Goal: Transaction & Acquisition: Obtain resource

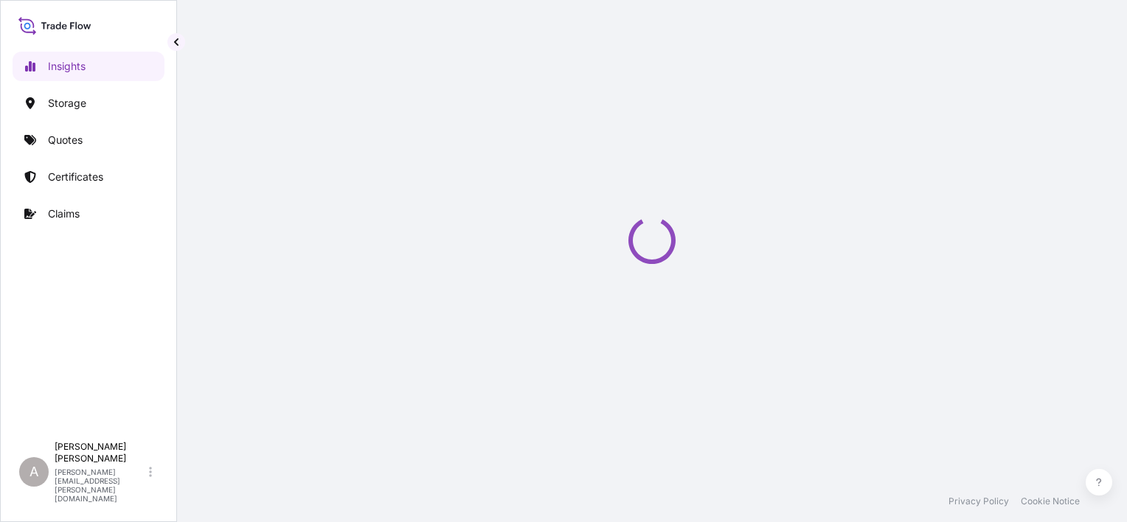
select select "2025"
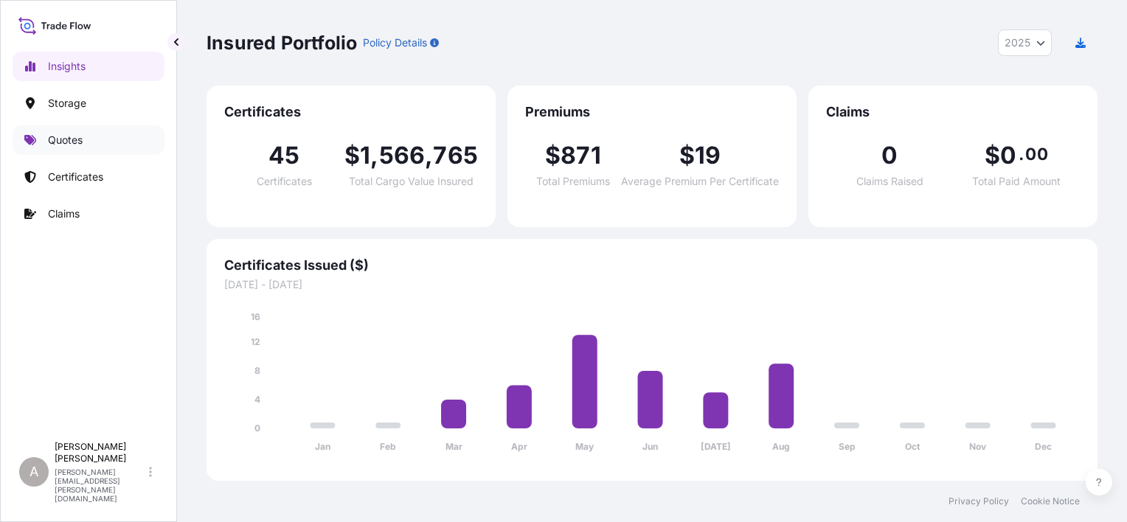
click at [81, 142] on p "Quotes" at bounding box center [65, 140] width 35 height 15
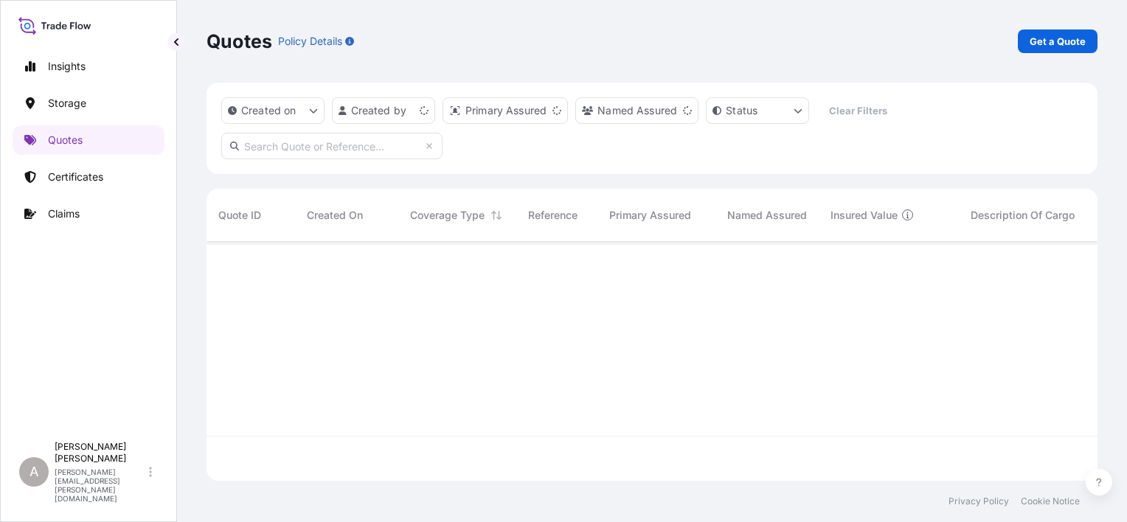
scroll to position [236, 879]
click at [1062, 41] on p "Get a Quote" at bounding box center [1058, 41] width 56 height 15
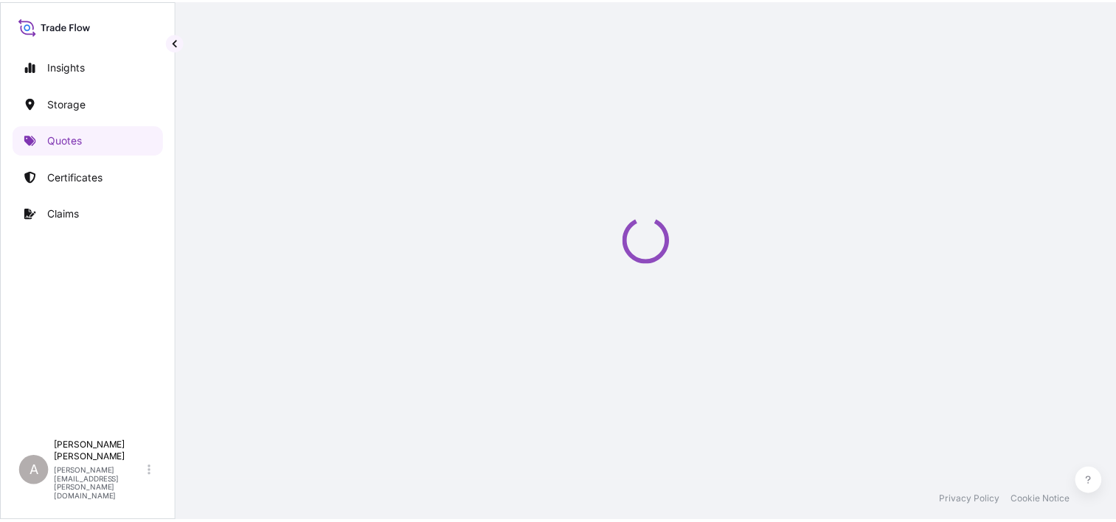
scroll to position [24, 0]
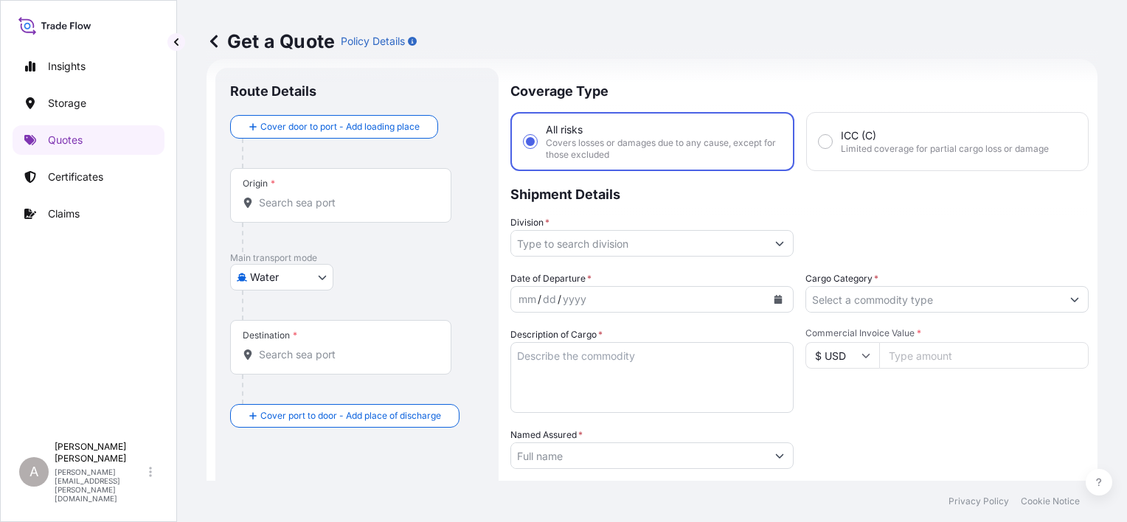
click at [281, 283] on body "Insights Storage Quotes Certificates Claims A [PERSON_NAME] [PERSON_NAME][EMAIL…" at bounding box center [563, 261] width 1127 height 522
click at [290, 362] on div "Inland" at bounding box center [281, 368] width 91 height 27
select select "Inland"
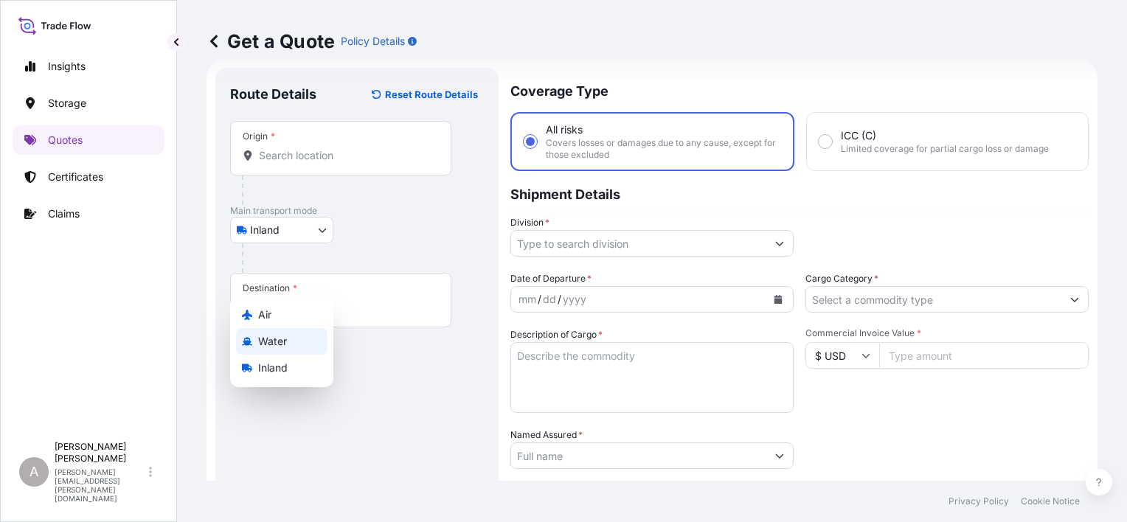
click at [404, 286] on div "Destination *" at bounding box center [340, 300] width 221 height 55
click at [404, 300] on input "Destination *" at bounding box center [346, 307] width 174 height 15
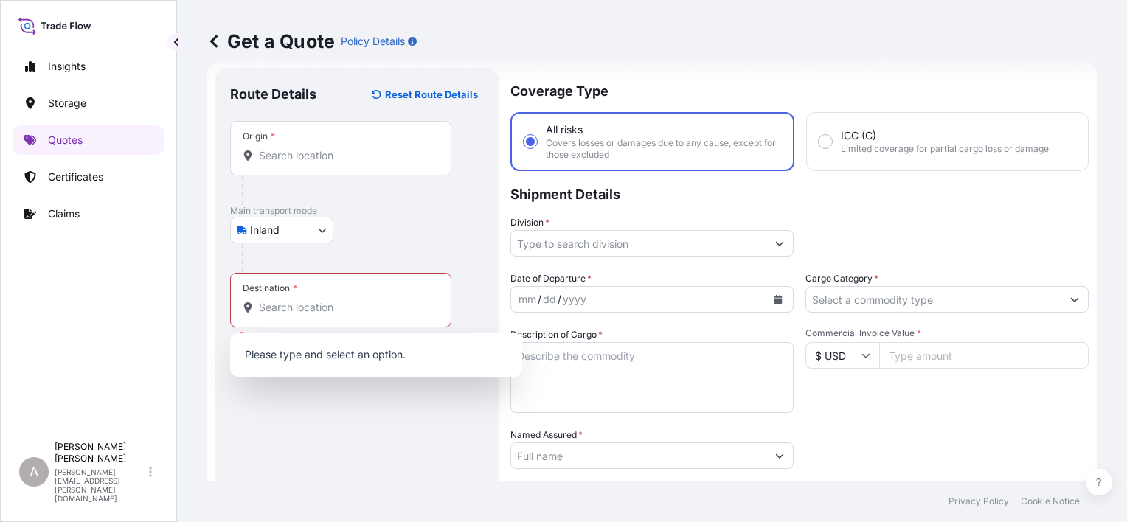
click at [434, 205] on p "Main transport mode" at bounding box center [357, 211] width 254 height 12
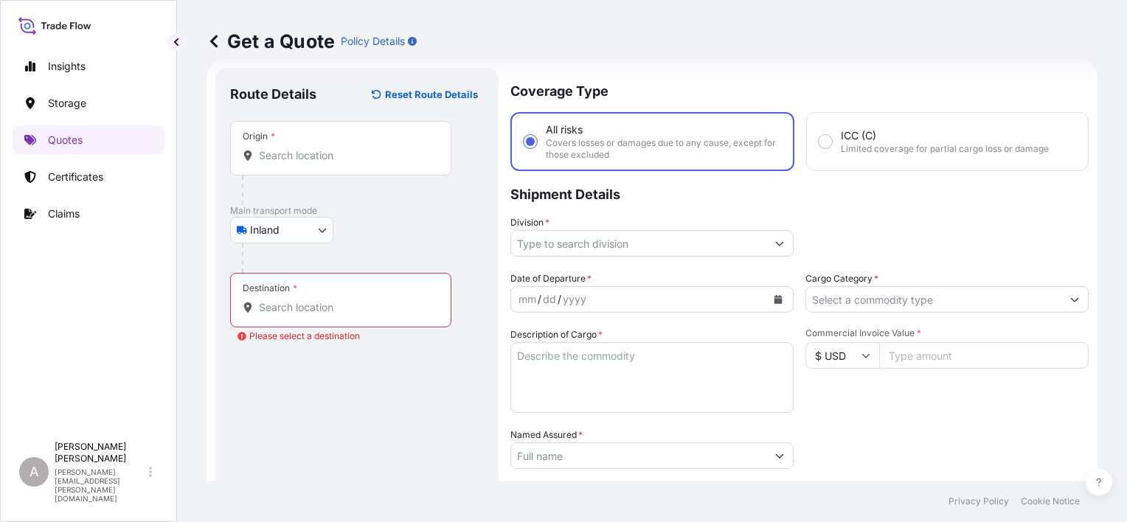
click at [373, 146] on div "Origin *" at bounding box center [340, 148] width 221 height 55
click at [373, 148] on input "Origin *" at bounding box center [346, 155] width 174 height 15
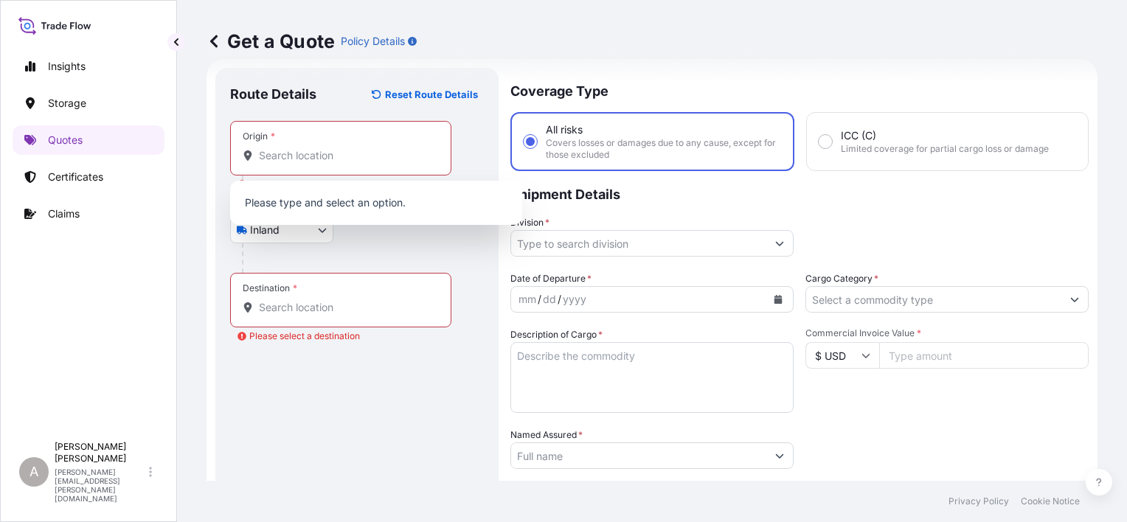
click at [263, 166] on div "Origin *" at bounding box center [340, 148] width 221 height 55
click at [263, 163] on input "Origin * Please select an origin" at bounding box center [346, 155] width 174 height 15
click at [280, 154] on input "Origin * Please select an origin" at bounding box center [346, 155] width 174 height 15
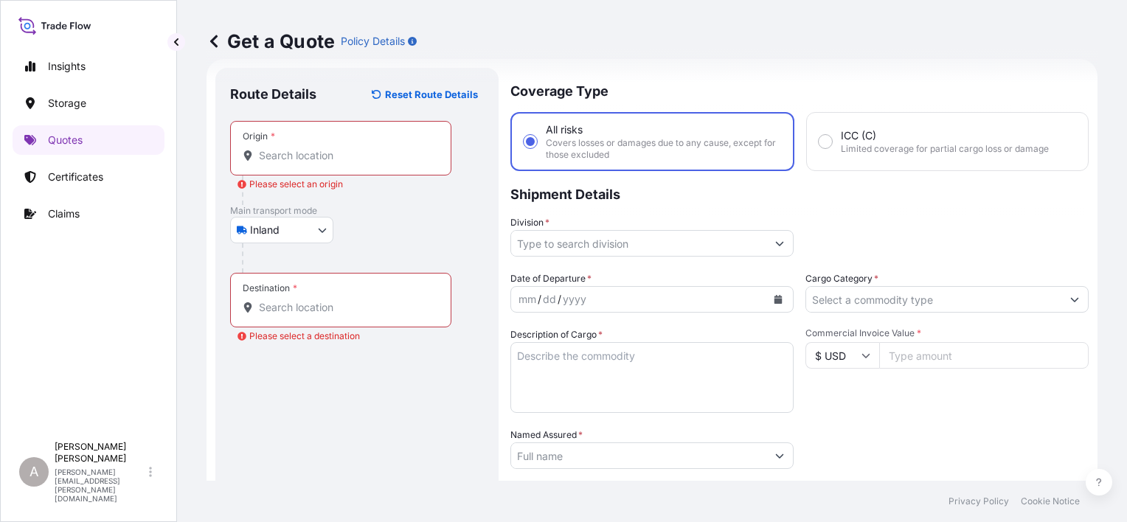
click at [311, 140] on div "Origin *" at bounding box center [340, 148] width 221 height 55
click at [311, 148] on input "Origin * Please select an origin" at bounding box center [346, 155] width 174 height 15
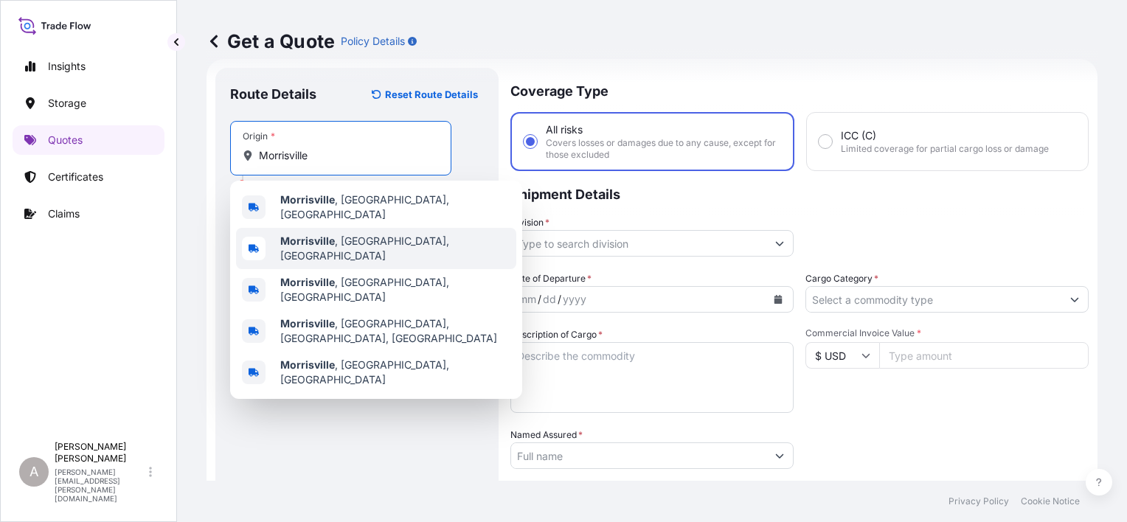
click at [366, 234] on span "[GEOGRAPHIC_DATA] , [GEOGRAPHIC_DATA], [GEOGRAPHIC_DATA]" at bounding box center [395, 249] width 230 height 30
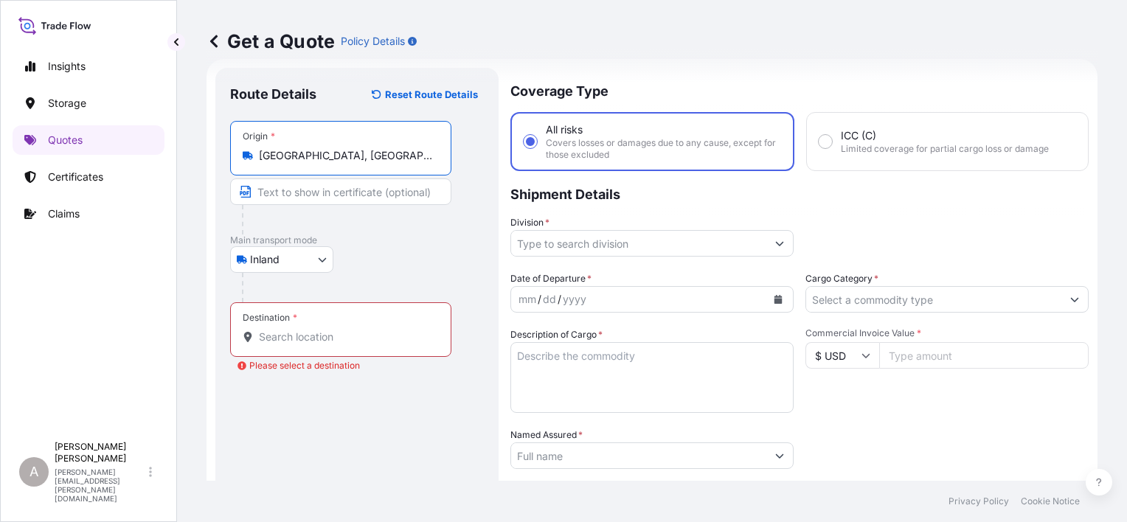
type input "[GEOGRAPHIC_DATA], [GEOGRAPHIC_DATA], [GEOGRAPHIC_DATA]"
click at [373, 239] on p "Main transport mode" at bounding box center [357, 241] width 254 height 12
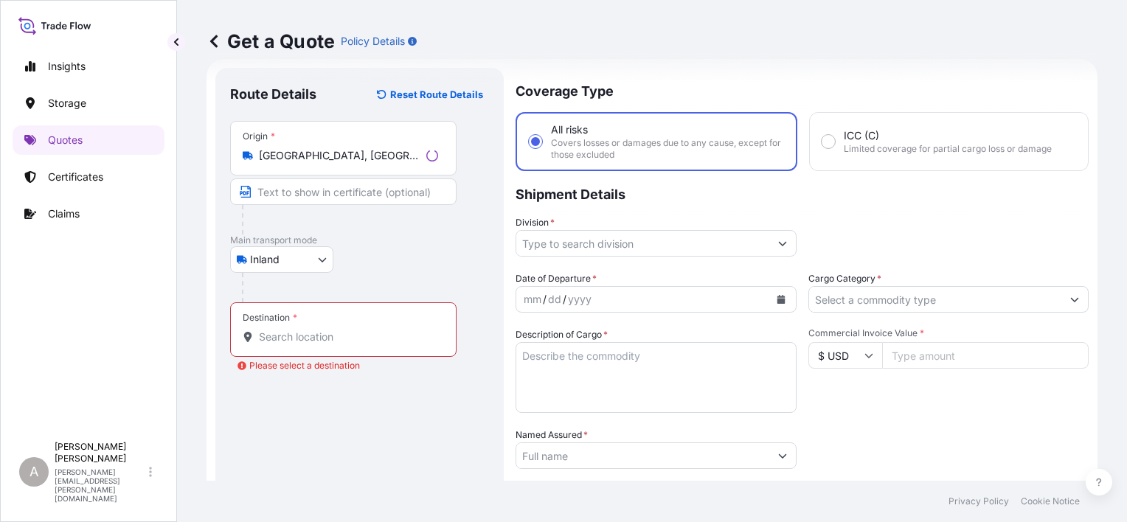
click at [335, 342] on input "Destination * Please select a destination" at bounding box center [348, 337] width 179 height 15
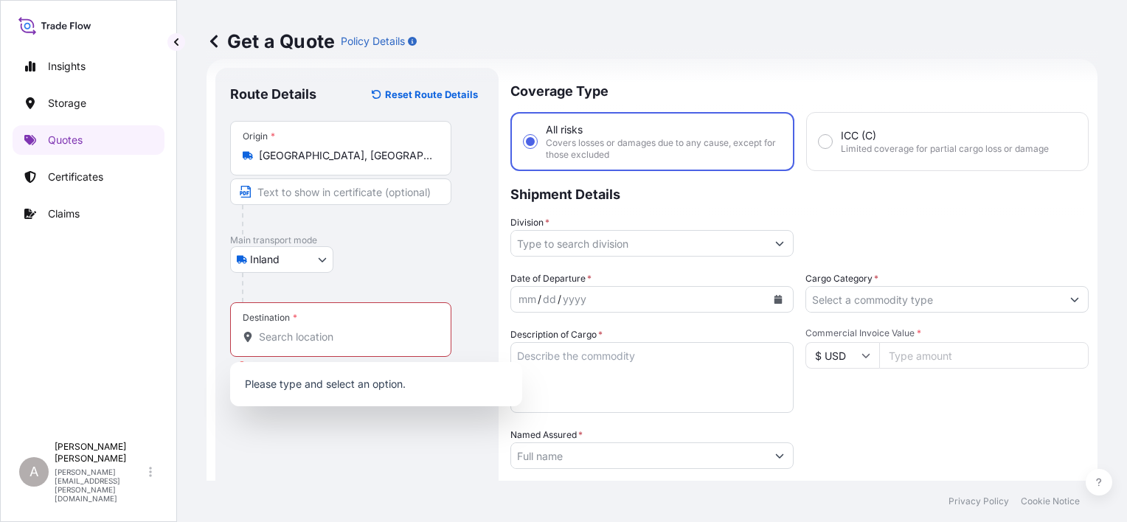
click at [325, 322] on div "Destination *" at bounding box center [340, 329] width 221 height 55
click at [325, 330] on input "Destination * Please select a destination" at bounding box center [346, 337] width 174 height 15
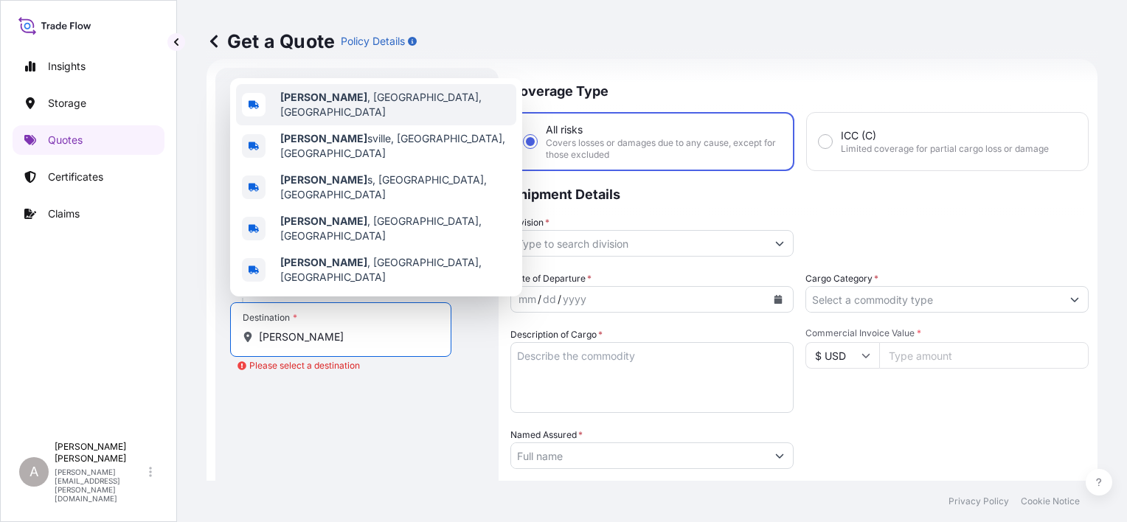
click at [359, 120] on span "Gilbert , [GEOGRAPHIC_DATA], [GEOGRAPHIC_DATA]" at bounding box center [395, 105] width 230 height 30
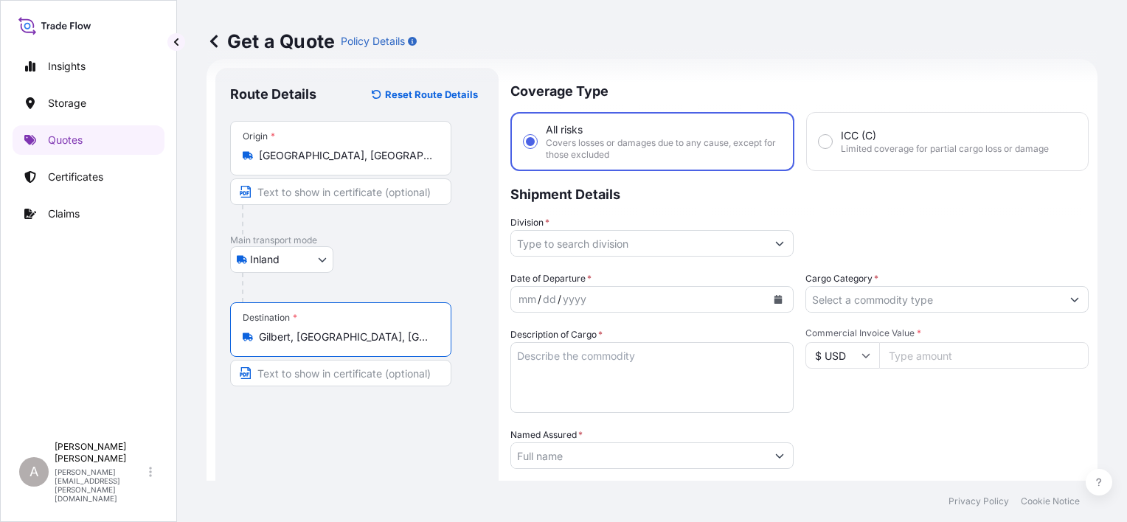
type input "Gilbert, [GEOGRAPHIC_DATA], [GEOGRAPHIC_DATA]"
drag, startPoint x: 402, startPoint y: 417, endPoint x: 418, endPoint y: 410, distance: 17.5
click at [404, 417] on div "Route Details Reset Route Details Place of loading Road / [GEOGRAPHIC_DATA] / I…" at bounding box center [357, 408] width 254 height 650
click at [778, 296] on button "Calendar" at bounding box center [779, 300] width 24 height 24
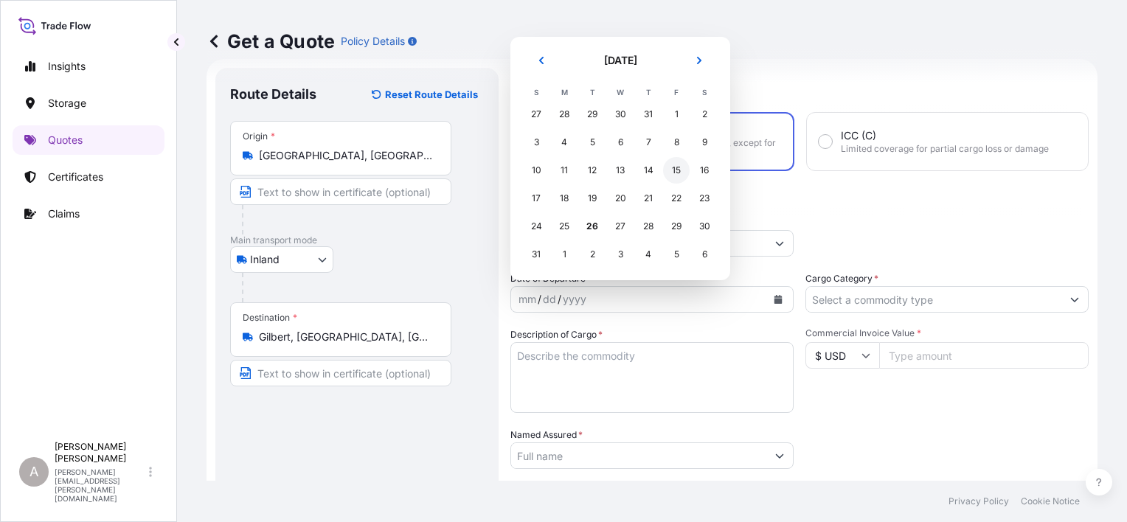
click at [677, 173] on div "15" at bounding box center [676, 170] width 27 height 27
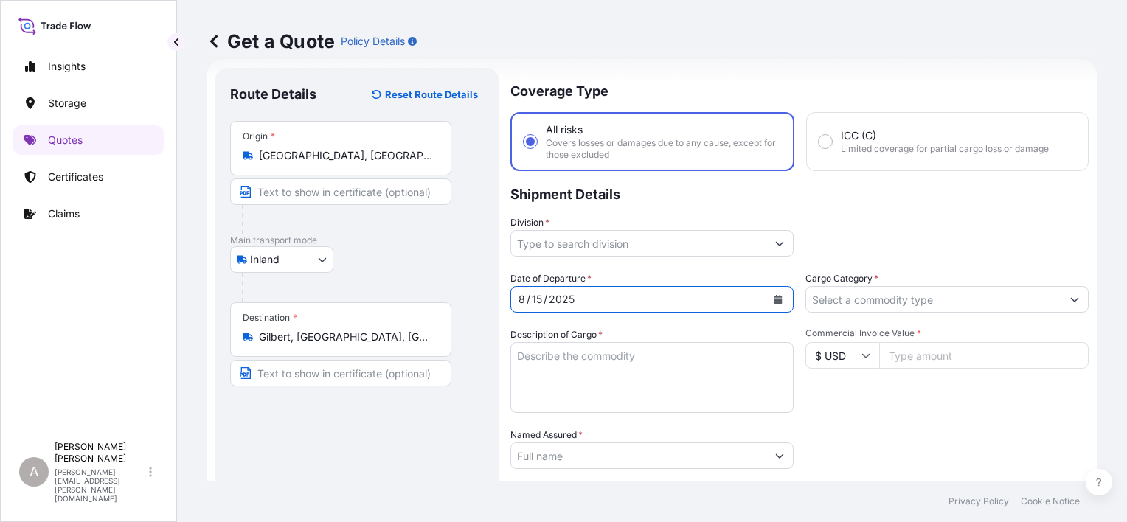
click at [626, 253] on input "Division *" at bounding box center [638, 243] width 255 height 27
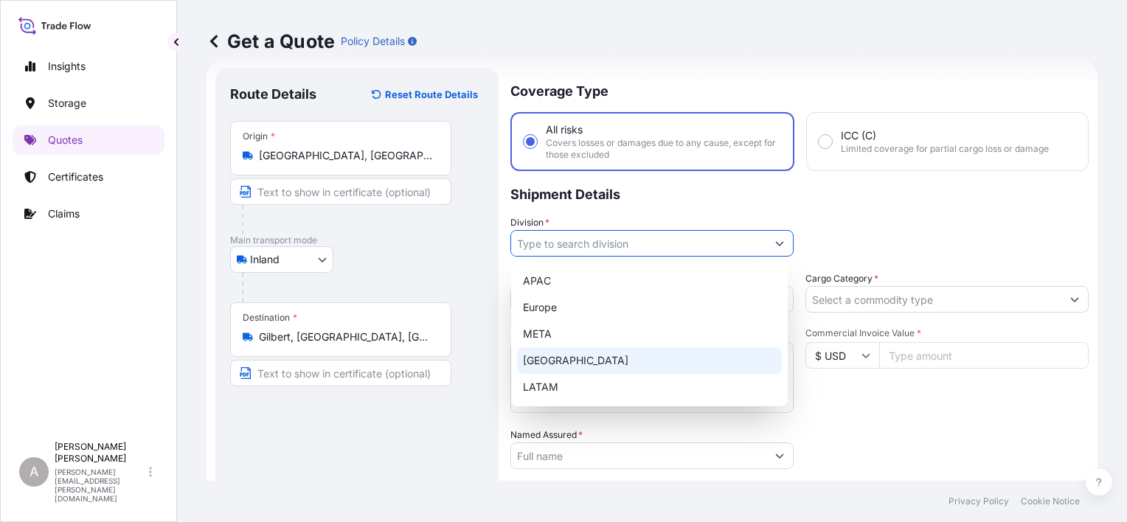
click at [593, 364] on div "[GEOGRAPHIC_DATA]" at bounding box center [649, 360] width 265 height 27
type input "[GEOGRAPHIC_DATA]"
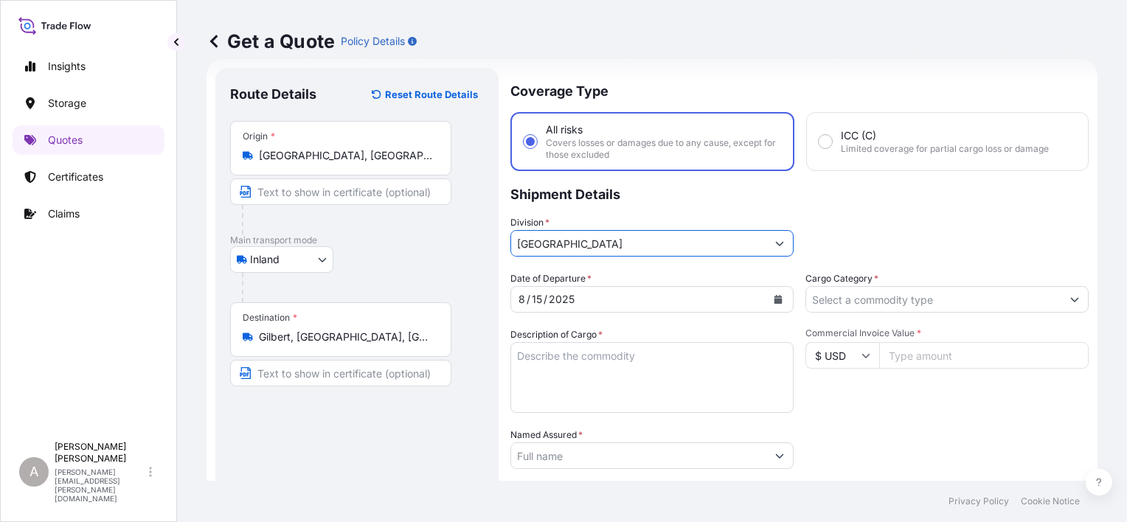
click at [916, 210] on p "Shipment Details" at bounding box center [800, 193] width 578 height 44
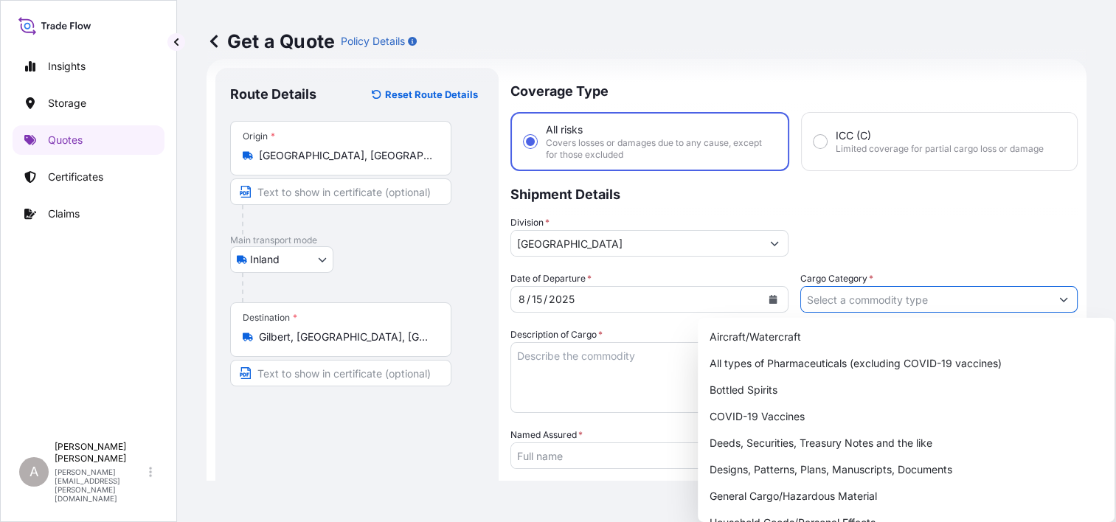
click at [904, 307] on input "Cargo Category *" at bounding box center [926, 299] width 250 height 27
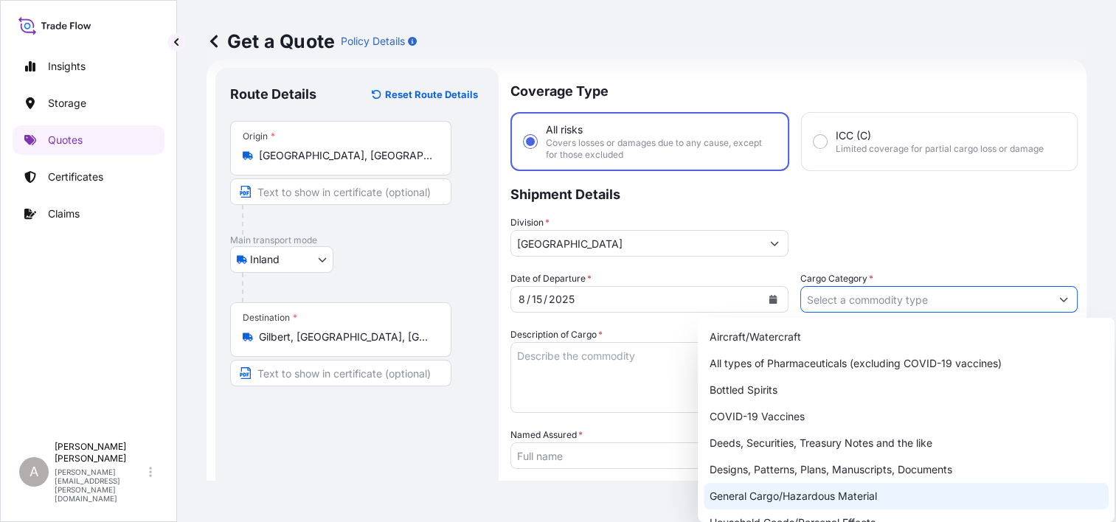
click at [795, 488] on div "General Cargo/Hazardous Material" at bounding box center [906, 496] width 405 height 27
type input "General Cargo/Hazardous Material"
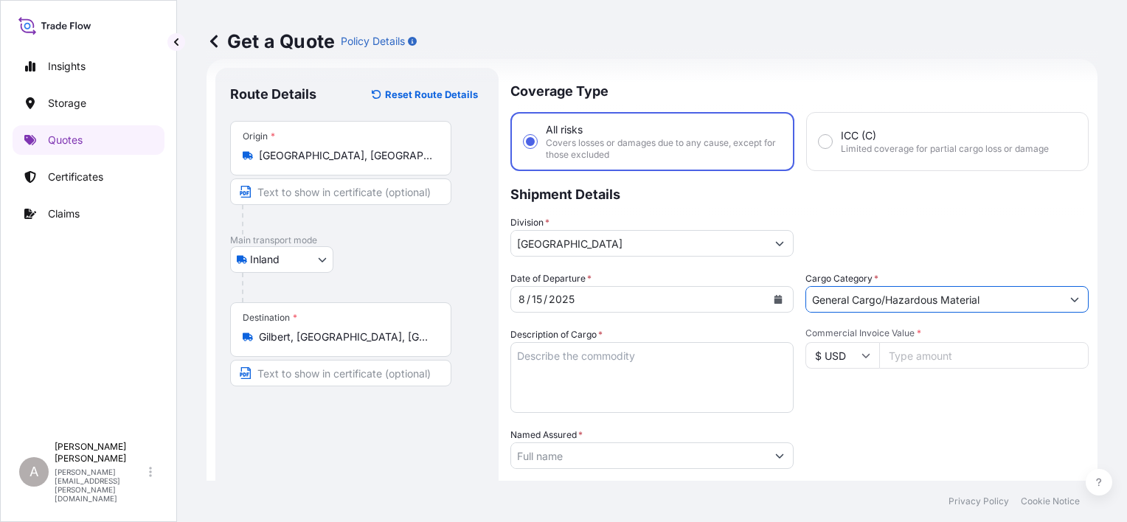
click at [587, 376] on textarea "Description of Cargo *" at bounding box center [652, 377] width 283 height 71
click at [953, 354] on input "Commercial Invoice Value *" at bounding box center [984, 355] width 210 height 27
paste input "2298.00"
type input "2298.00"
drag, startPoint x: 897, startPoint y: 480, endPoint x: 897, endPoint y: 466, distance: 14.0
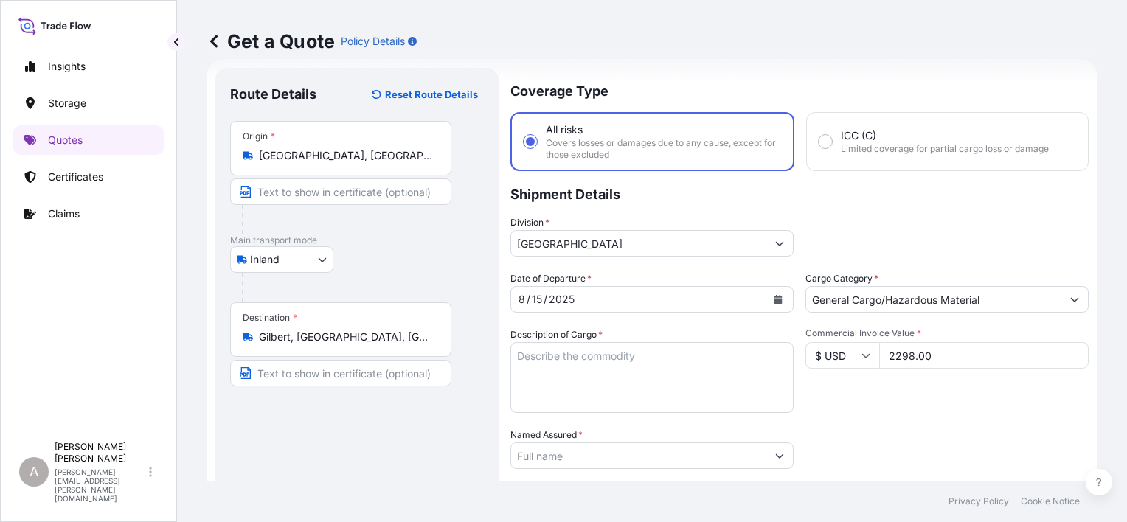
click at [897, 480] on div "Date of Departure * [DATE] Cargo Category * General Cargo/Hazardous Material De…" at bounding box center [800, 454] width 578 height 366
click at [531, 379] on textarea "Description of Cargo *" at bounding box center [652, 377] width 283 height 71
paste textarea "chemicals 45"
click at [575, 354] on textarea "chemicals 45" at bounding box center [652, 377] width 283 height 71
type textarea "chemicals 45"
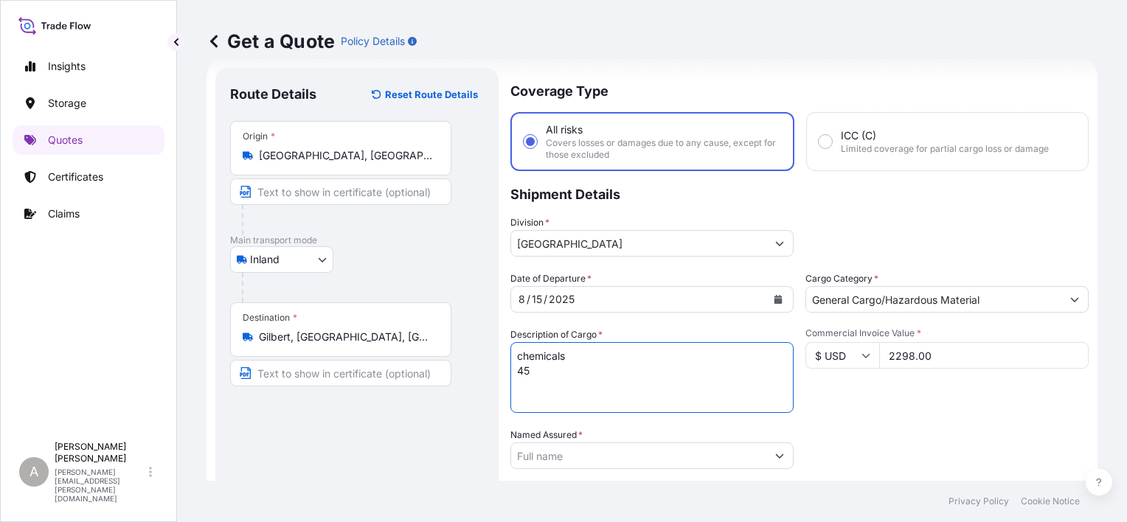
click at [832, 431] on div "Packing Category Type to search a container mode Please select a primary mode o…" at bounding box center [947, 448] width 283 height 41
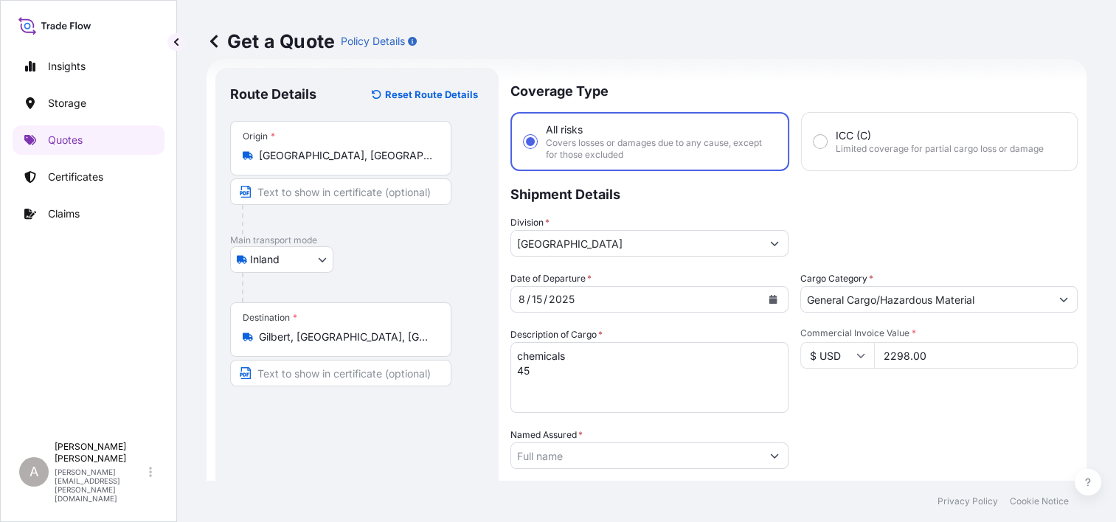
click at [762, 455] on button "Show suggestions" at bounding box center [774, 456] width 27 height 27
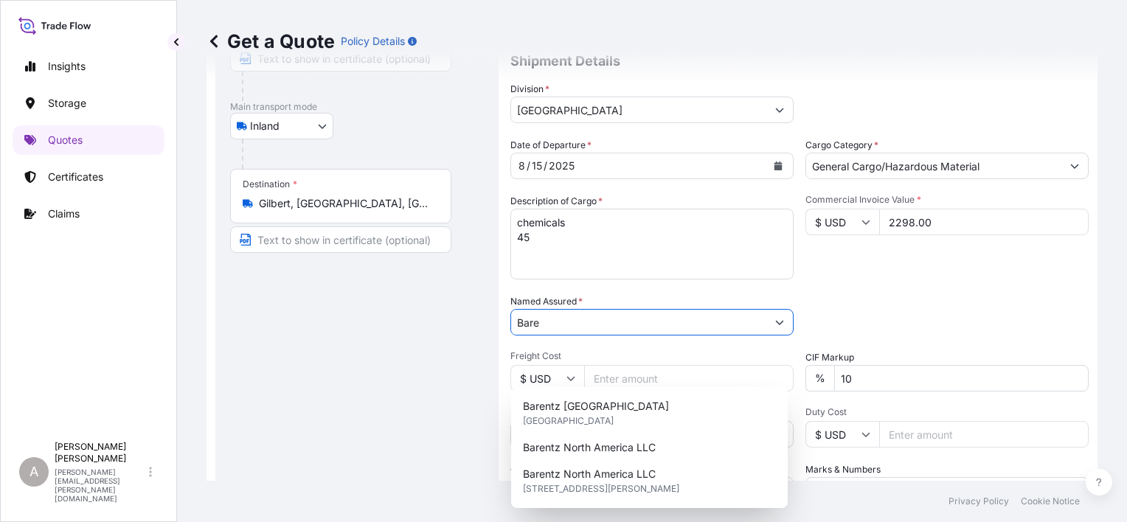
scroll to position [171, 0]
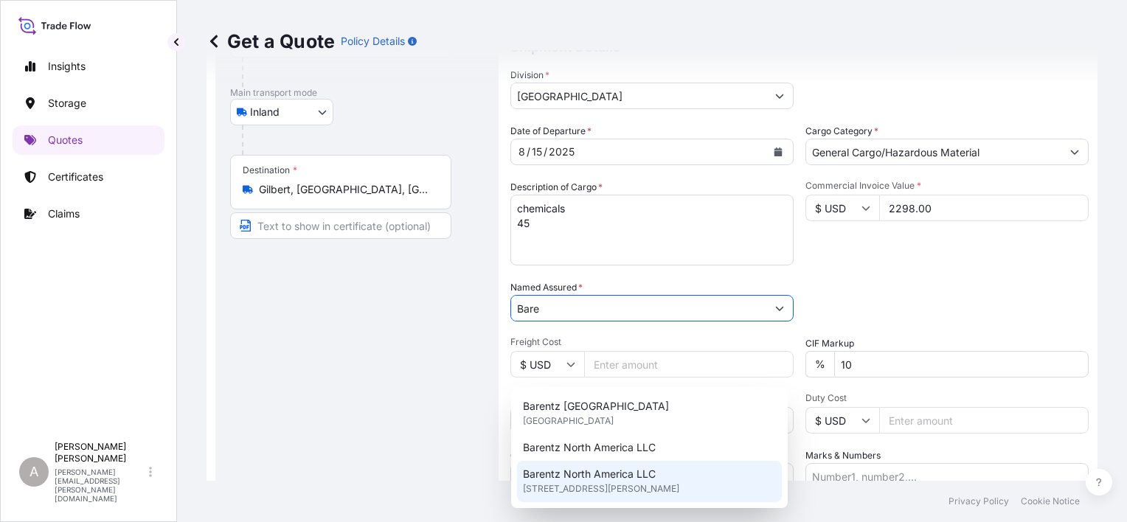
click at [664, 476] on div "Barentz North America LLC [STREET_ADDRESS][PERSON_NAME]" at bounding box center [649, 481] width 265 height 41
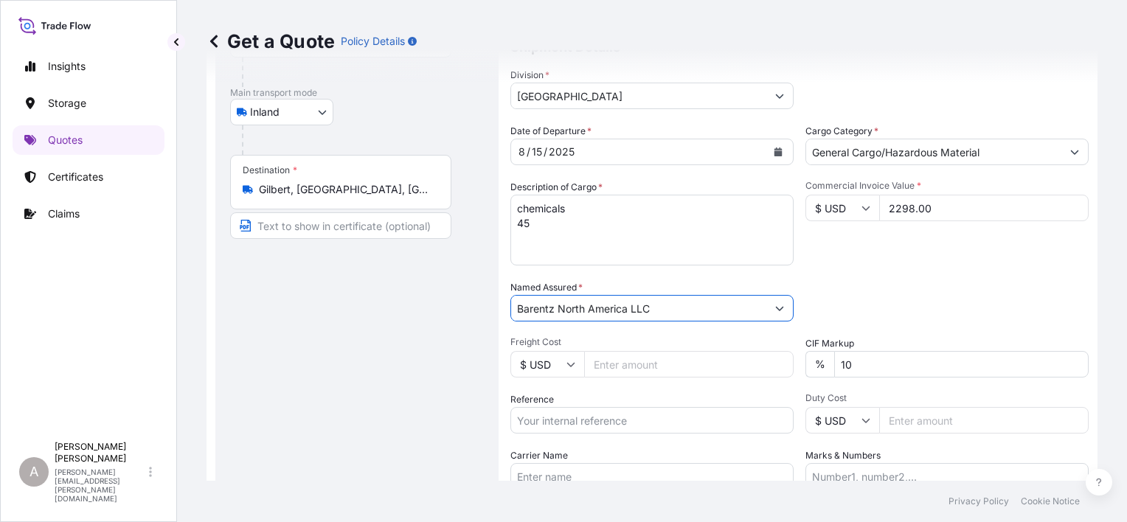
type input "Barentz North America LLC"
click at [921, 274] on div "Date of Departure * [DATE] Cargo Category * General Cargo/Hazardous Material De…" at bounding box center [800, 307] width 578 height 366
click at [693, 354] on input "Freight Cost" at bounding box center [689, 364] width 210 height 27
click at [870, 367] on input "10" at bounding box center [961, 364] width 255 height 27
type input "1"
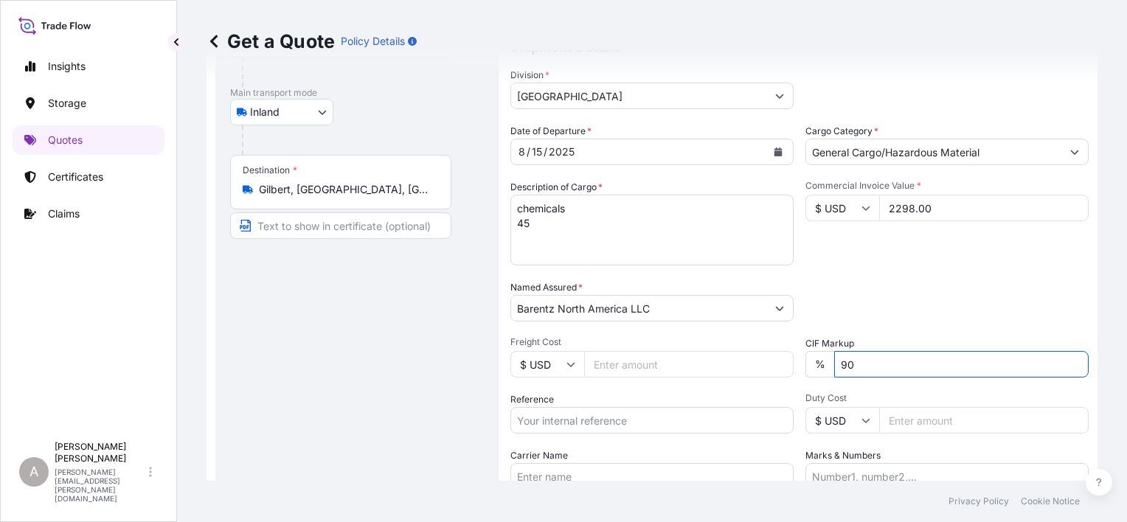
type input "9"
type input "0"
click at [924, 287] on div "Packing Category Type to search a container mode Please select a primary mode o…" at bounding box center [947, 300] width 283 height 41
click at [619, 407] on input "Reference" at bounding box center [652, 420] width 283 height 27
click at [567, 417] on input "Reference" at bounding box center [652, 420] width 283 height 27
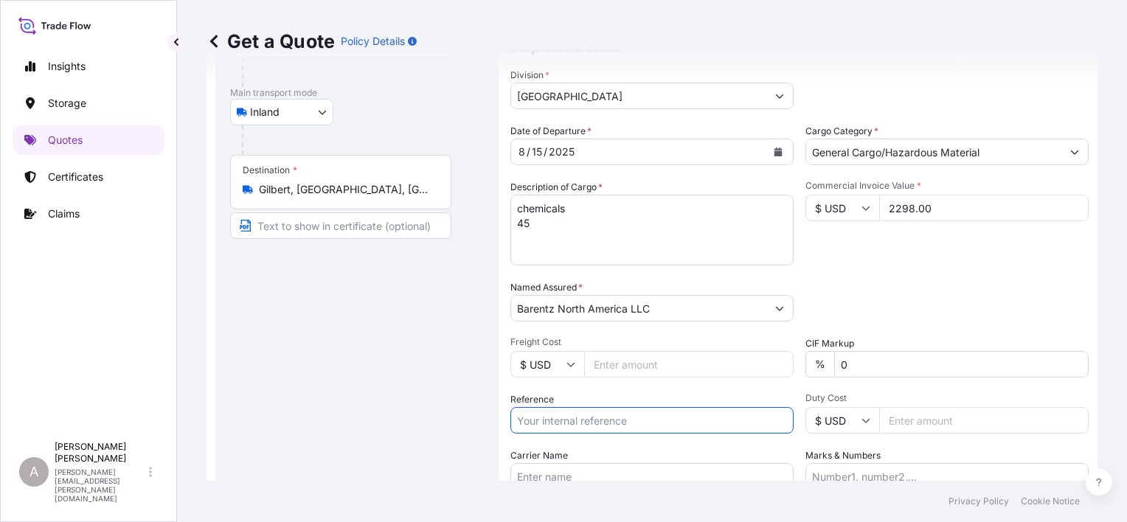
paste input "90441551-0"
type input "90441551-0"
click at [914, 284] on div "Packing Category Type to search a container mode Please select a primary mode o…" at bounding box center [947, 300] width 283 height 41
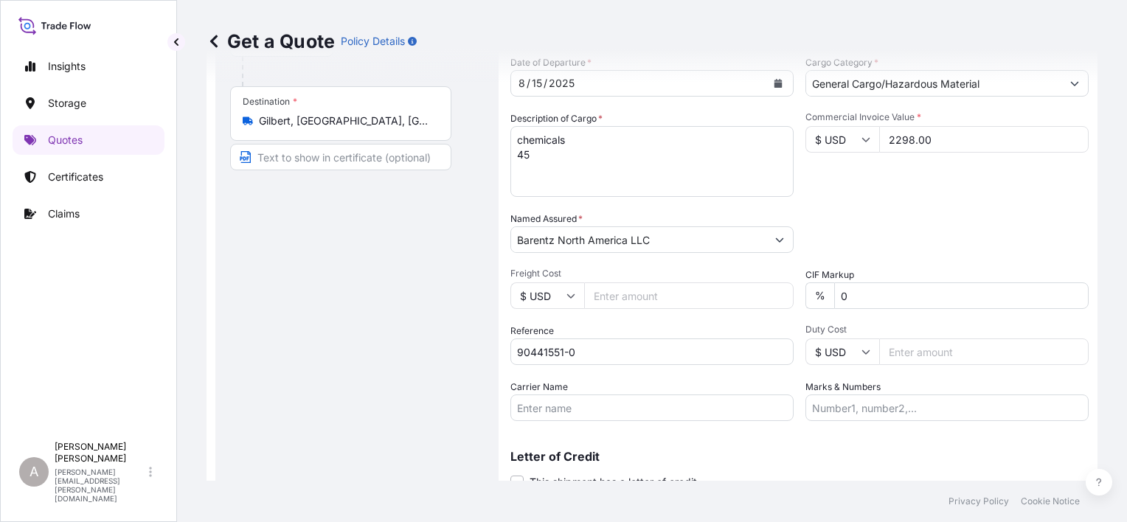
scroll to position [297, 0]
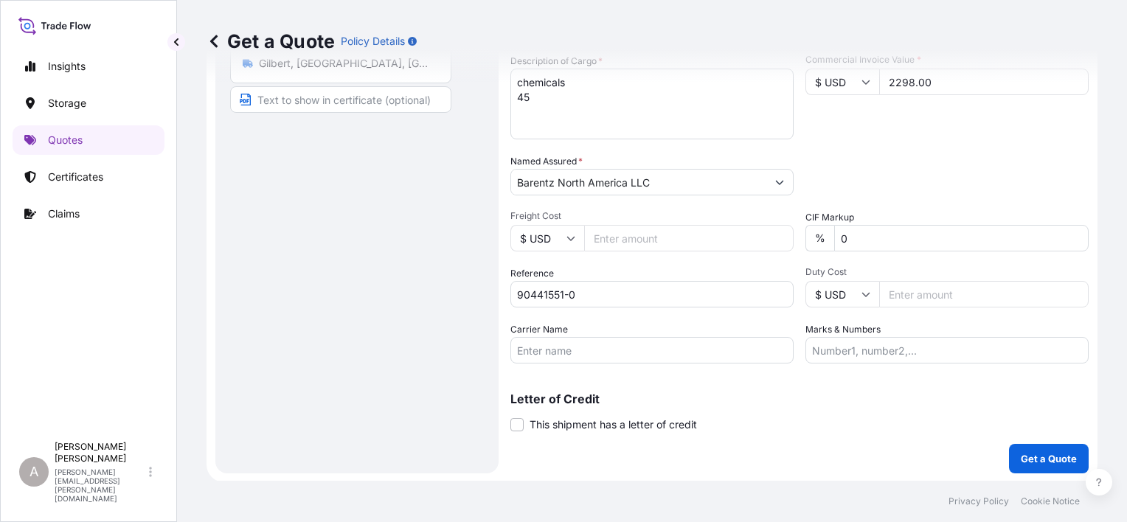
drag, startPoint x: 581, startPoint y: 342, endPoint x: 704, endPoint y: 351, distance: 123.5
click at [581, 342] on input "Carrier Name" at bounding box center [652, 350] width 283 height 27
click at [603, 351] on input "Carrier Name" at bounding box center [652, 350] width 283 height 27
paste input "[PERSON_NAME] Express Lines"
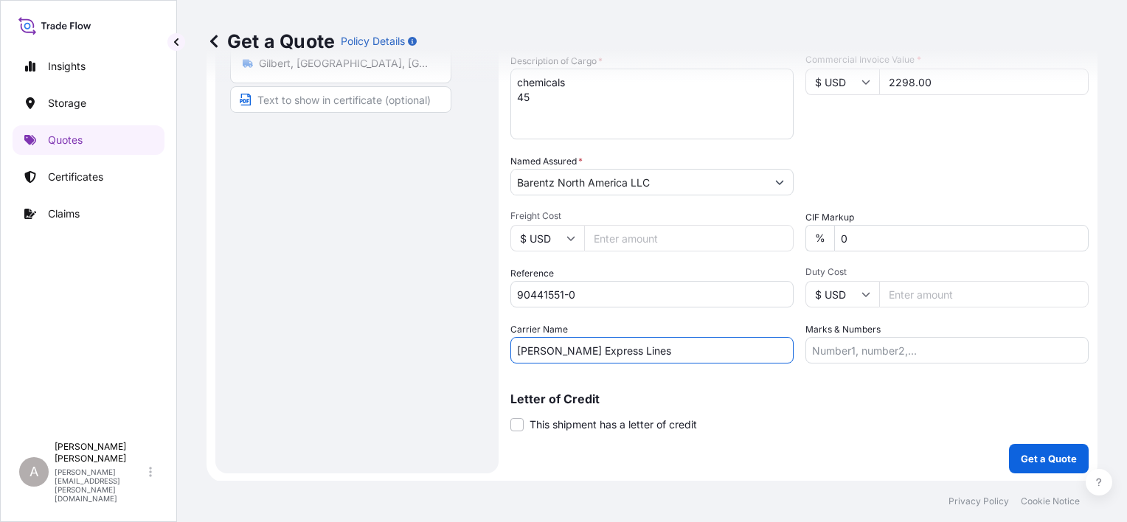
type input "[PERSON_NAME] Express Lines"
click at [775, 416] on div "Letter of Credit This shipment has a letter of credit Letter of credit * Letter…" at bounding box center [800, 412] width 578 height 39
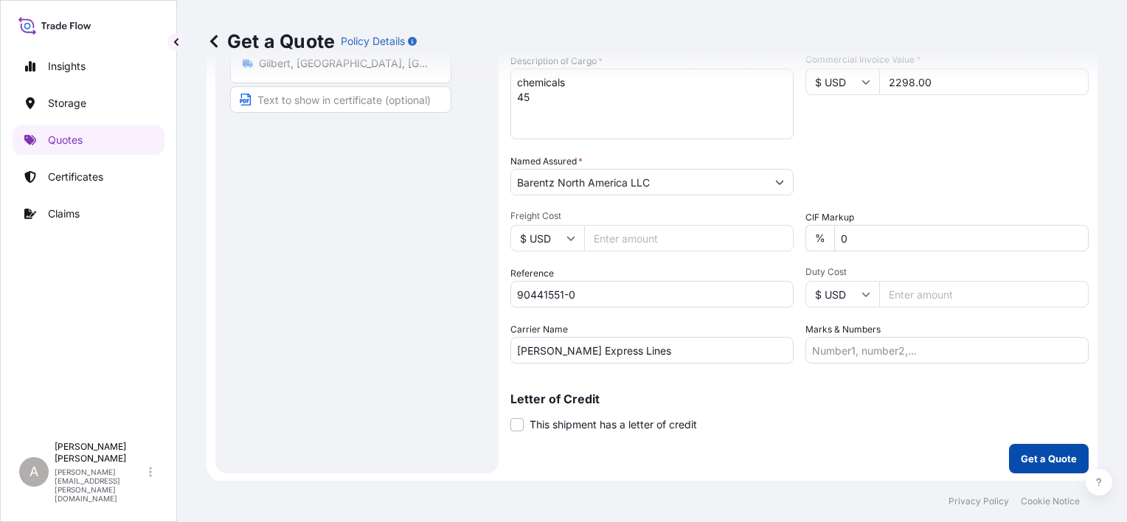
click at [1056, 454] on p "Get a Quote" at bounding box center [1049, 458] width 56 height 15
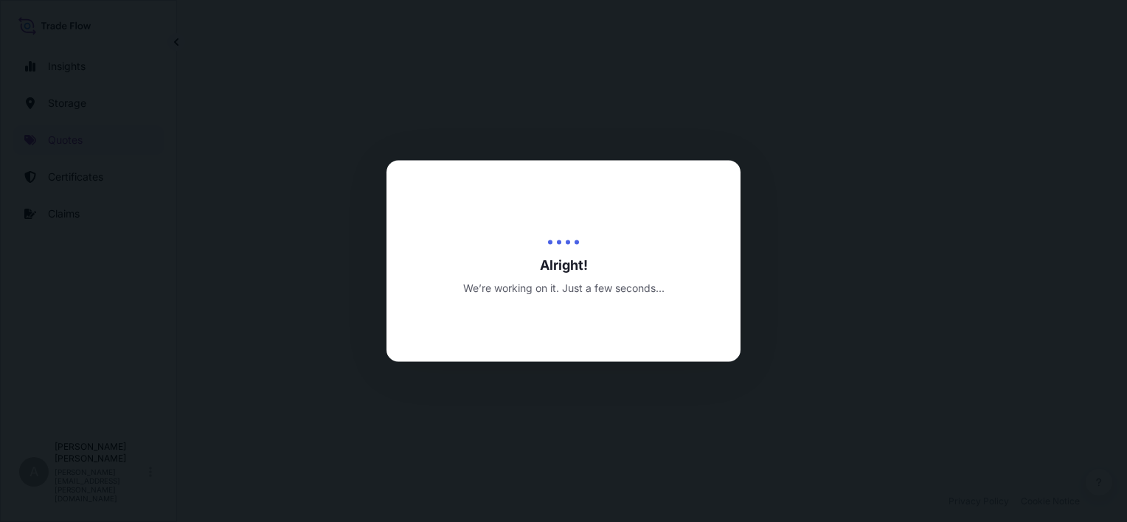
select select "Inland"
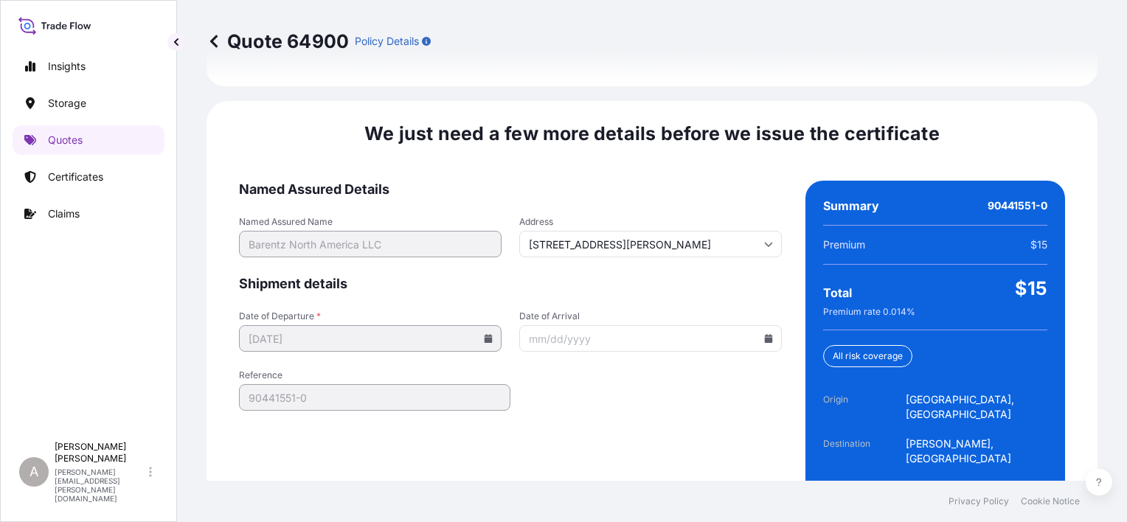
scroll to position [2278, 0]
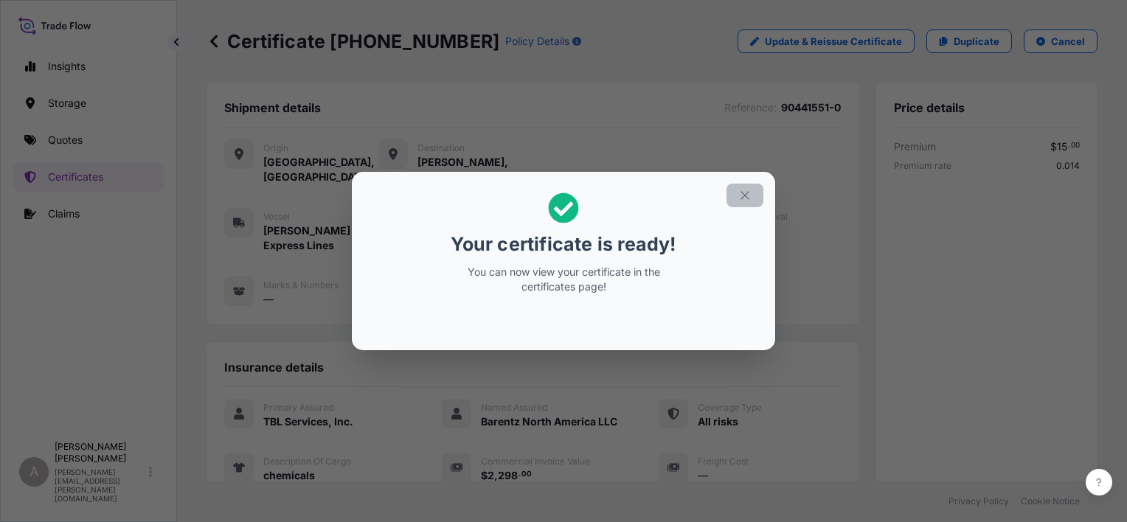
click at [744, 199] on icon "button" at bounding box center [744, 195] width 13 height 13
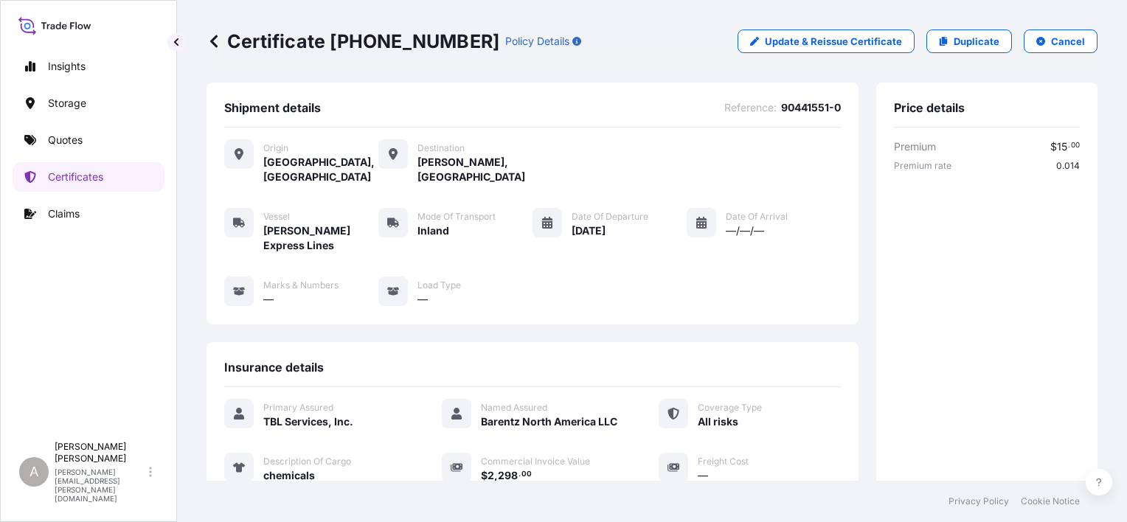
click at [376, 47] on p "Certificate [PHONE_NUMBER]" at bounding box center [353, 42] width 293 height 24
click at [375, 47] on p "Certificate [PHONE_NUMBER]" at bounding box center [353, 42] width 293 height 24
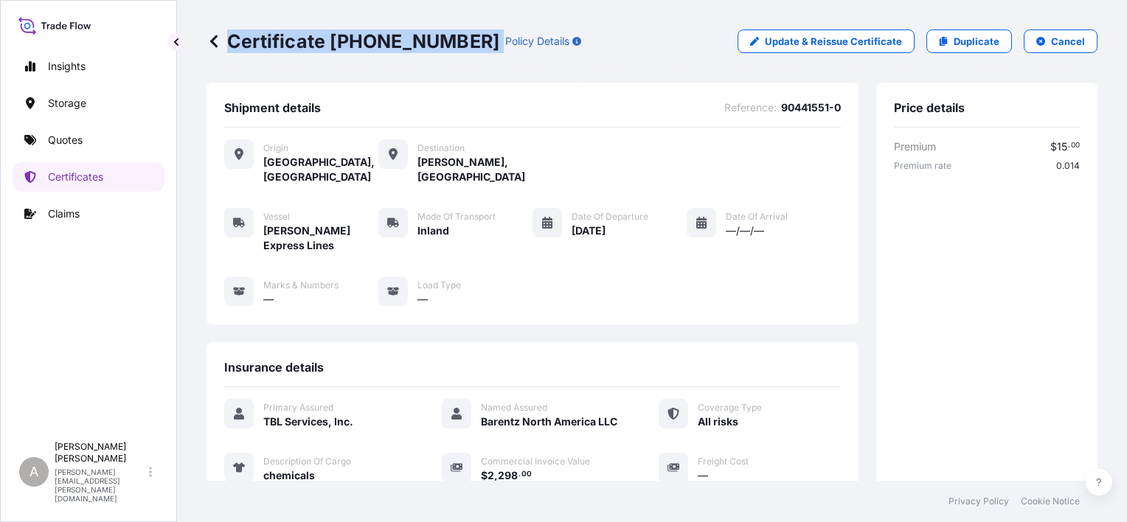
click at [375, 47] on p "Certificate [PHONE_NUMBER]" at bounding box center [353, 42] width 293 height 24
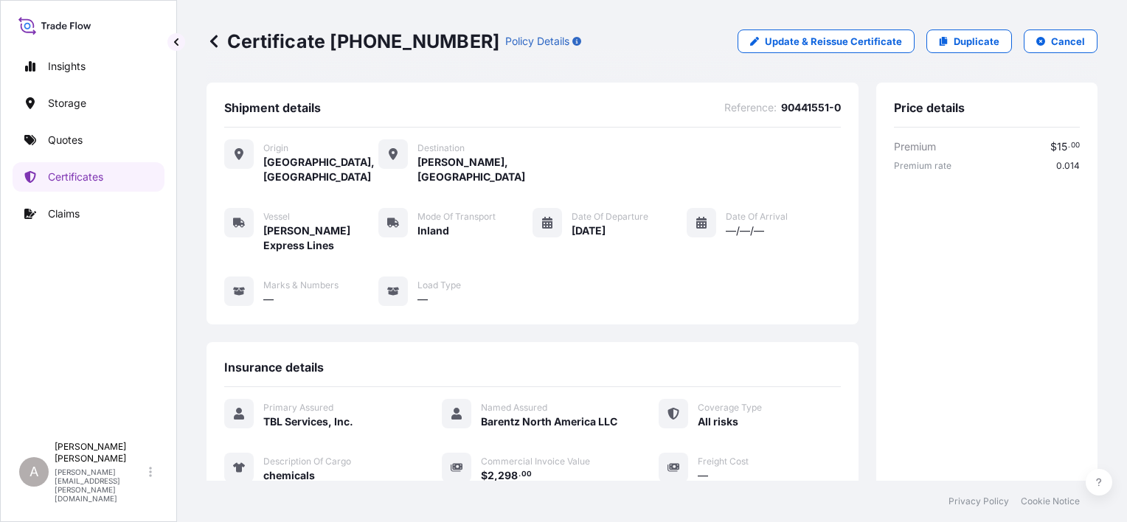
drag, startPoint x: 591, startPoint y: 53, endPoint x: 523, endPoint y: 53, distance: 67.9
click at [590, 53] on div "Certificate [PHONE_NUMBER] Policy Details Update & Reissue Certificate Duplicat…" at bounding box center [652, 41] width 891 height 83
drag, startPoint x: 425, startPoint y: 37, endPoint x: 328, endPoint y: 37, distance: 97.4
click at [328, 37] on p "Certificate [PHONE_NUMBER]" at bounding box center [353, 42] width 293 height 24
click at [331, 39] on p "Certificate [PHONE_NUMBER]" at bounding box center [353, 42] width 293 height 24
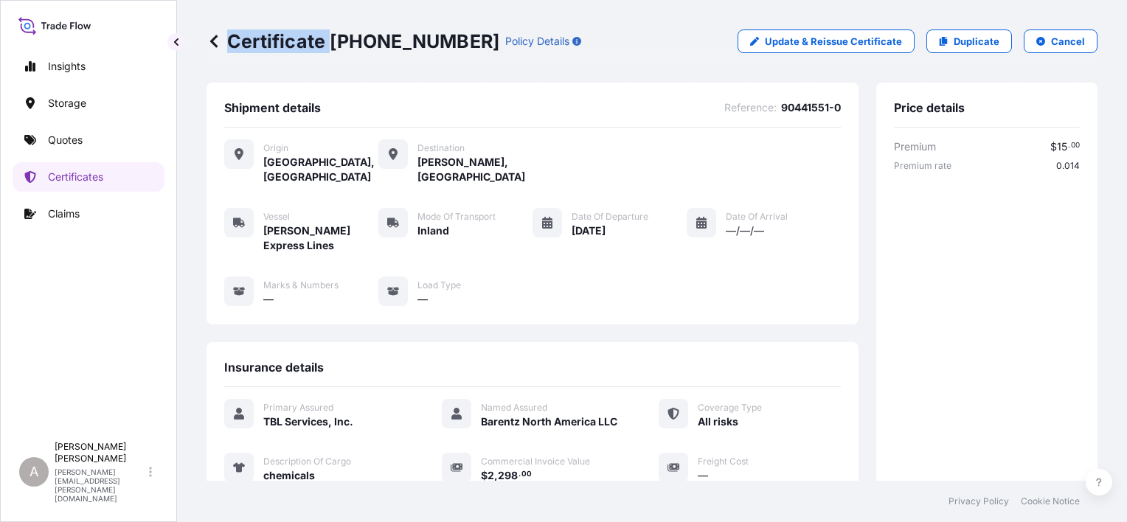
click at [331, 39] on p "Certificate [PHONE_NUMBER]" at bounding box center [353, 42] width 293 height 24
click at [333, 41] on p "Certificate [PHONE_NUMBER]" at bounding box center [353, 42] width 293 height 24
click at [334, 41] on p "Certificate [PHONE_NUMBER]" at bounding box center [353, 42] width 293 height 24
drag, startPoint x: 336, startPoint y: 41, endPoint x: 426, endPoint y: 44, distance: 89.3
click at [426, 44] on p "Certificate [PHONE_NUMBER]" at bounding box center [353, 42] width 293 height 24
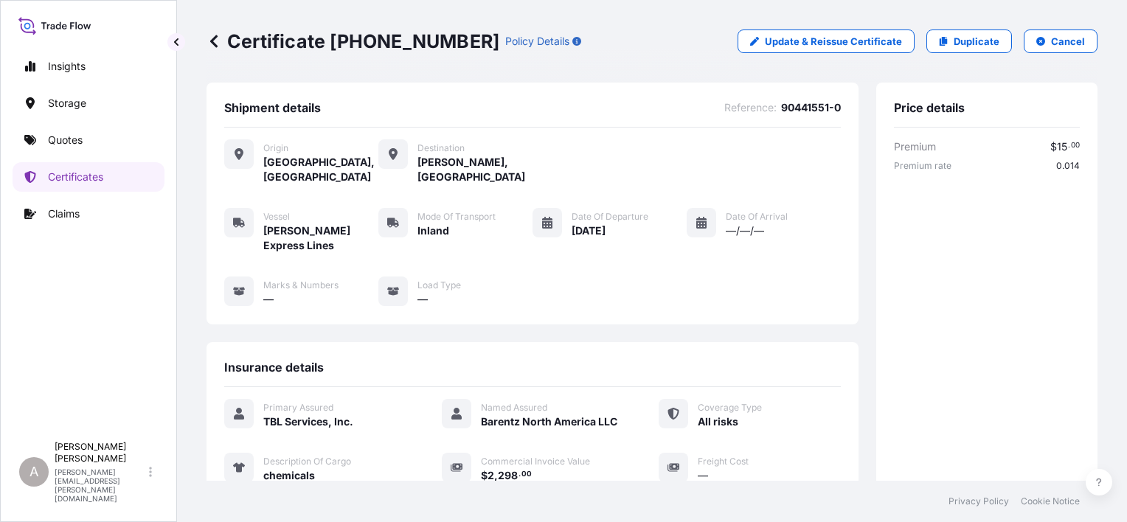
drag, startPoint x: 426, startPoint y: 44, endPoint x: 331, endPoint y: 41, distance: 94.5
click at [331, 41] on p "Certificate [PHONE_NUMBER]" at bounding box center [353, 42] width 293 height 24
drag, startPoint x: 331, startPoint y: 41, endPoint x: 435, endPoint y: 47, distance: 105.0
click at [435, 47] on p "Certificate [PHONE_NUMBER]" at bounding box center [353, 42] width 293 height 24
drag, startPoint x: 435, startPoint y: 47, endPoint x: 419, endPoint y: 44, distance: 16.6
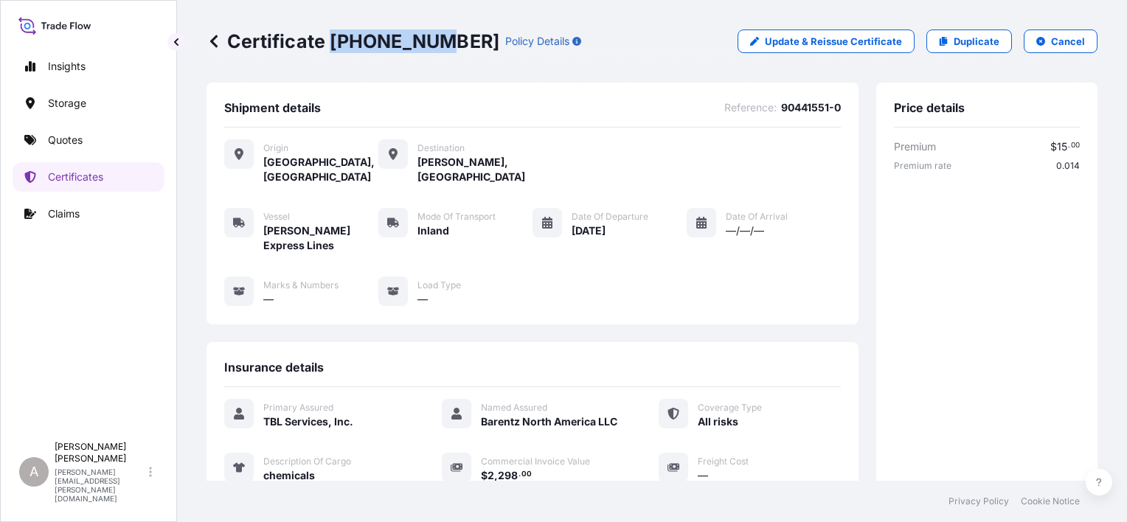
copy p "[PHONE_NUMBER]"
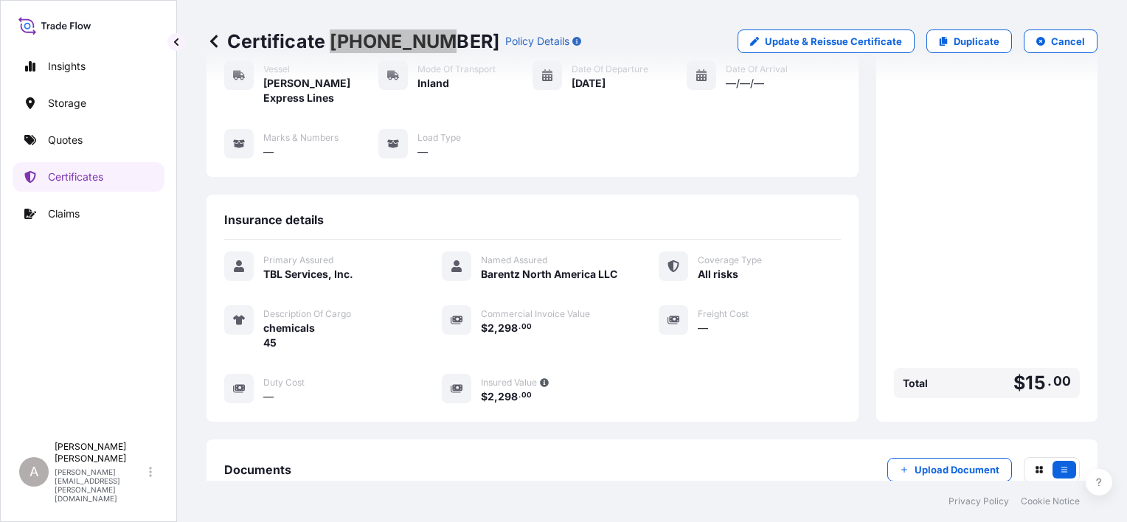
scroll to position [316, 0]
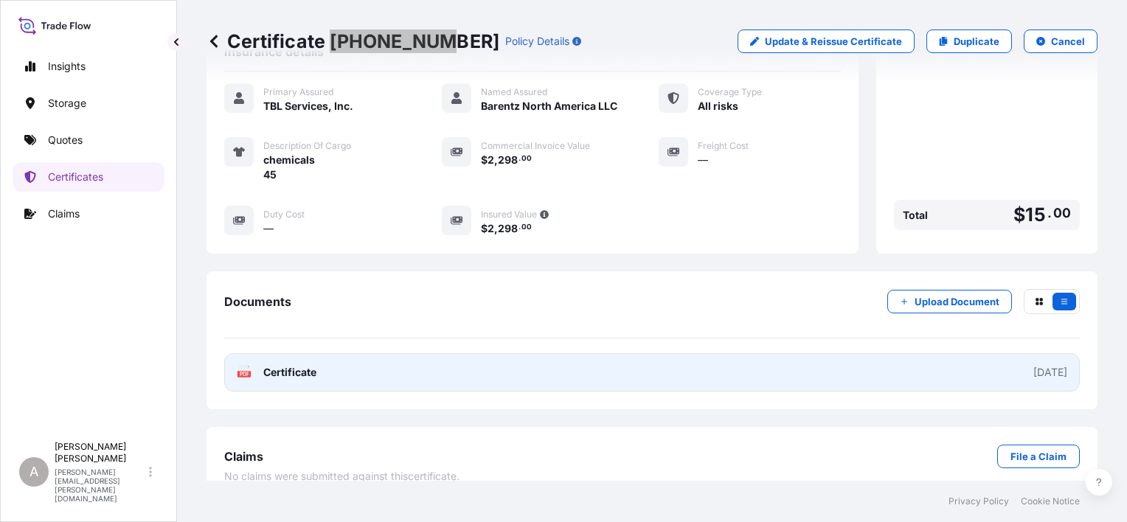
click at [561, 353] on link "PDF Certificate [DATE]" at bounding box center [652, 372] width 856 height 38
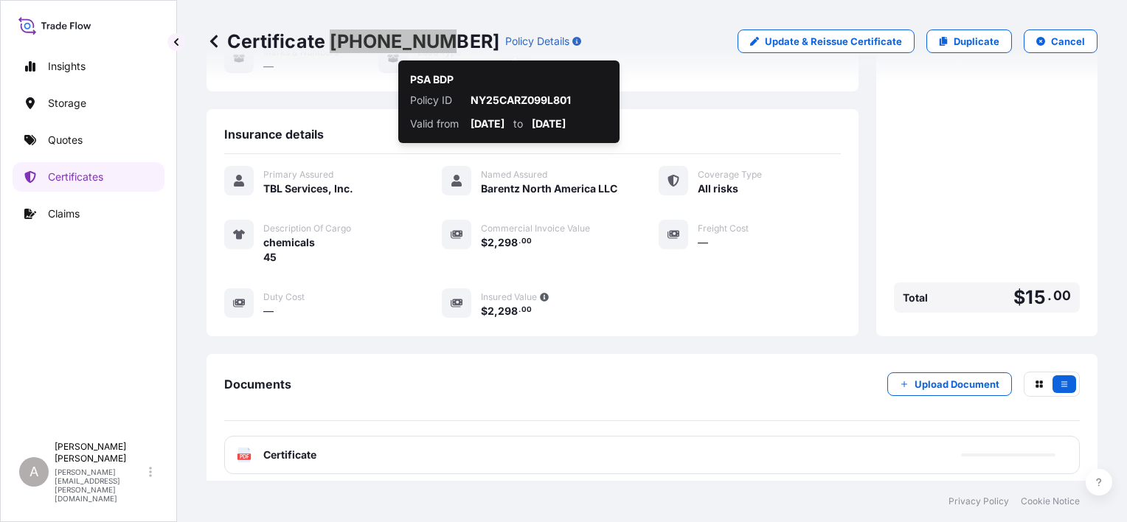
scroll to position [21, 0]
